Goal: Find specific page/section: Find specific page/section

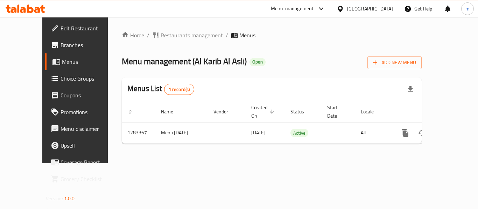
click at [161, 43] on div "Home / Restaurants management / Menus Menu management ( Al Karib Al Asli ) Open…" at bounding box center [272, 90] width 300 height 119
click at [168, 37] on span "Restaurants management" at bounding box center [192, 35] width 62 height 8
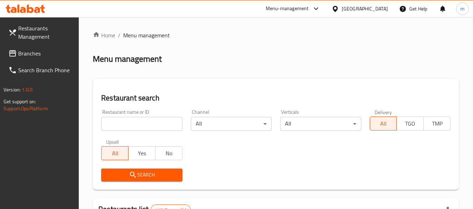
click at [137, 125] on input "search" at bounding box center [141, 124] width 81 height 14
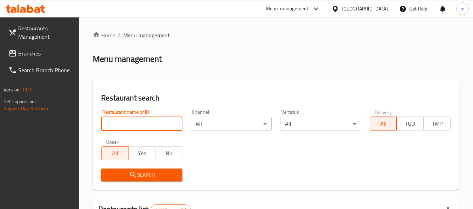
paste input "695017"
type input "695017"
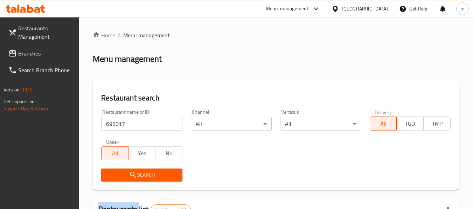
click at [147, 183] on div "Search" at bounding box center [141, 175] width 89 height 21
click at [148, 182] on div "Search" at bounding box center [141, 175] width 89 height 21
click at [150, 178] on span "Search" at bounding box center [142, 175] width 70 height 9
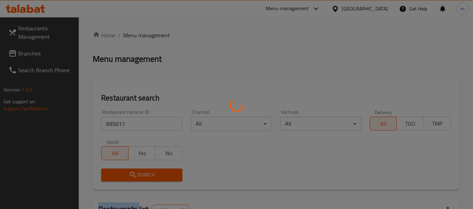
click at [150, 178] on div at bounding box center [236, 104] width 473 height 209
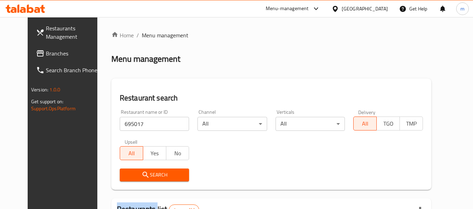
scroll to position [94, 0]
